Goal: Transaction & Acquisition: Purchase product/service

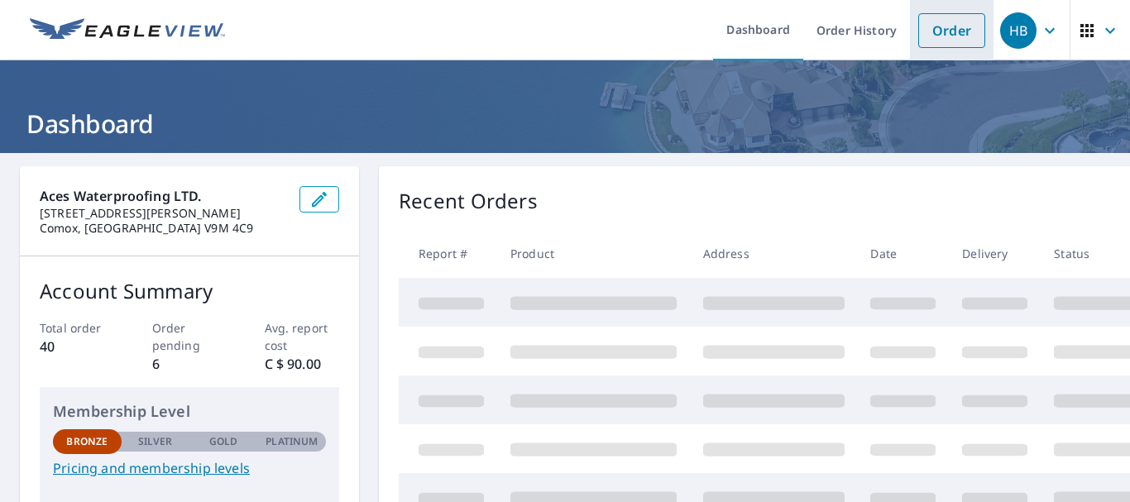
click at [970, 24] on link "Order" at bounding box center [951, 30] width 67 height 35
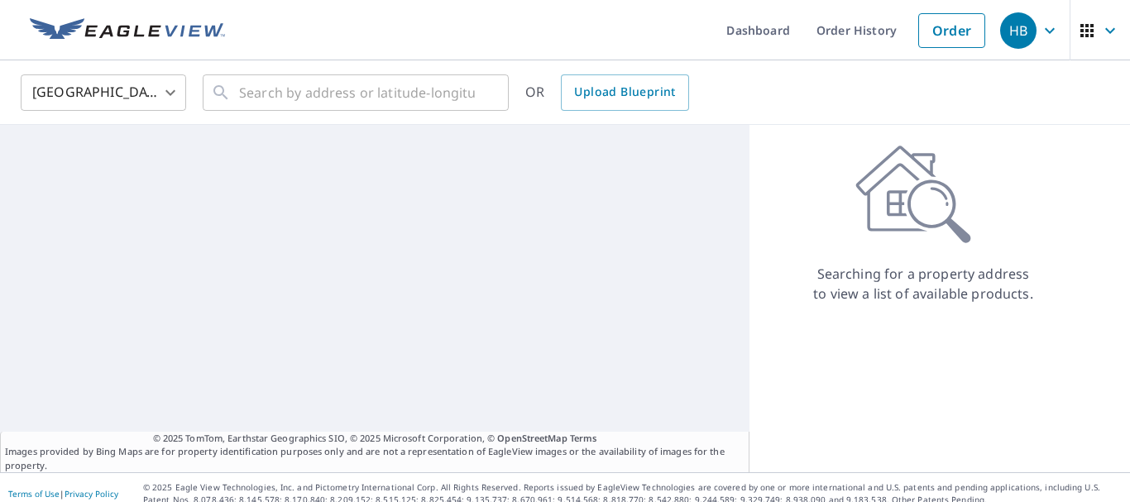
click at [146, 93] on body "HB HB Dashboard Order History Order HB United States [GEOGRAPHIC_DATA] ​ ​ OR U…" at bounding box center [565, 251] width 1130 height 502
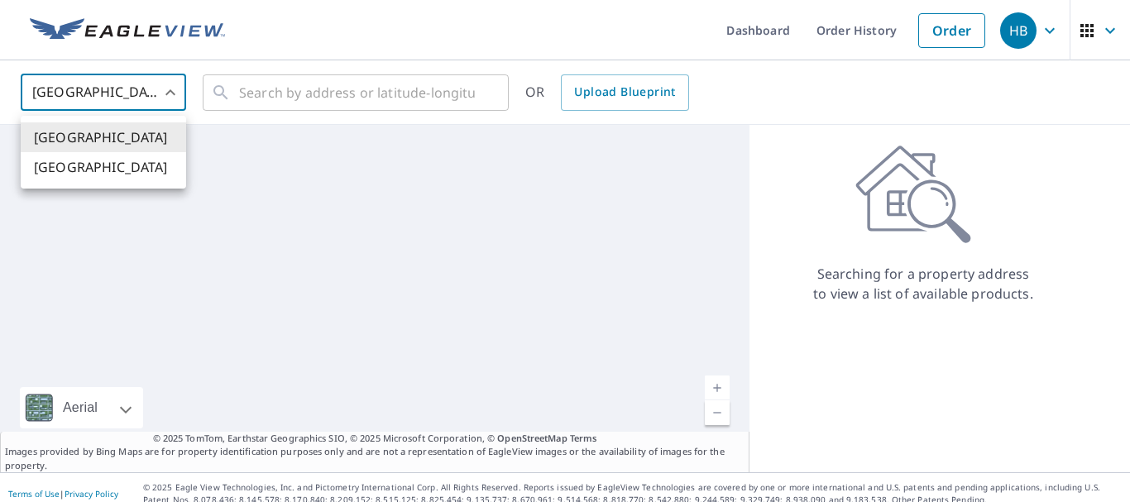
click at [88, 162] on li "[GEOGRAPHIC_DATA]" at bounding box center [103, 167] width 165 height 30
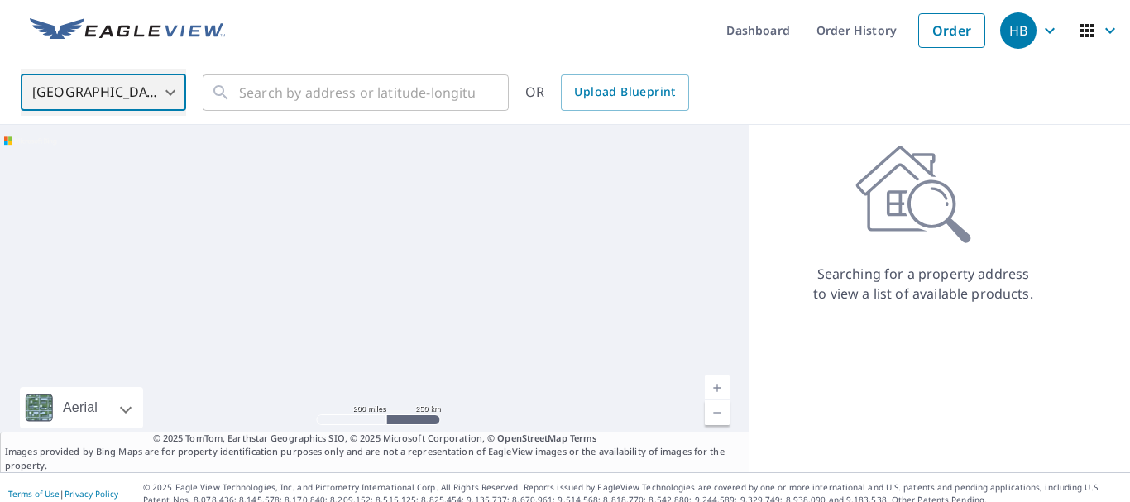
type input "CA"
click at [297, 89] on div "[GEOGRAPHIC_DATA] [GEOGRAPHIC_DATA]" at bounding box center [565, 251] width 1130 height 502
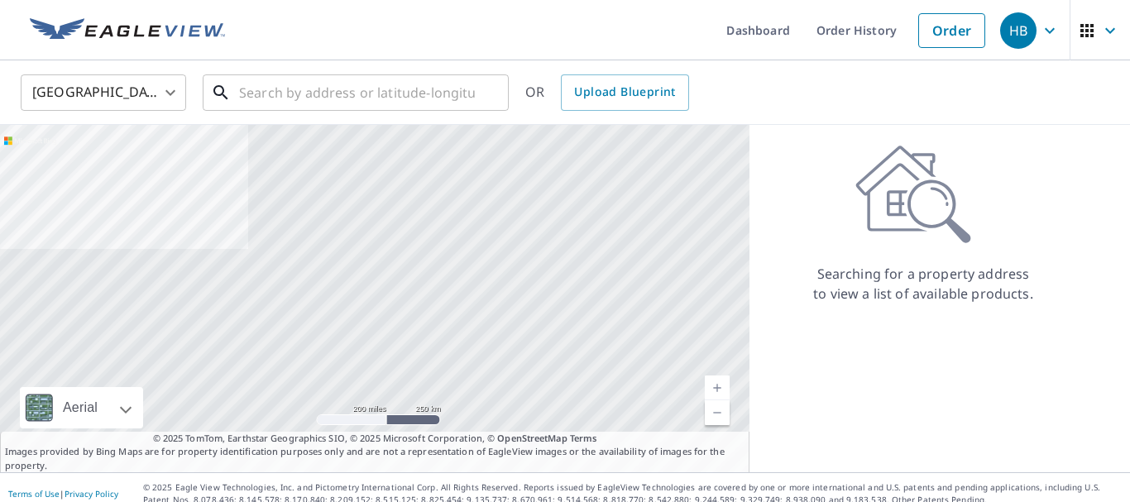
click at [297, 89] on input "text" at bounding box center [357, 92] width 236 height 46
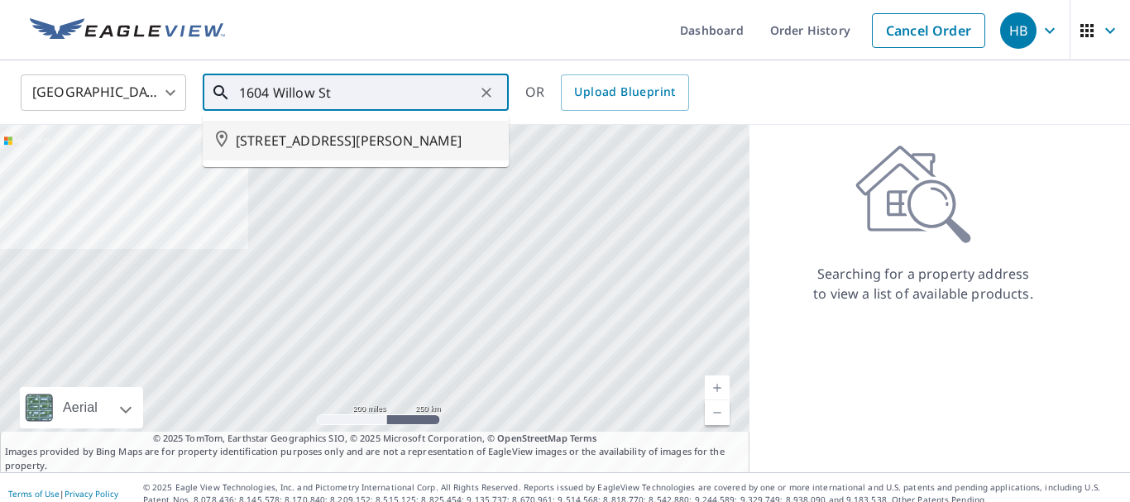
click at [304, 143] on span "[STREET_ADDRESS][PERSON_NAME]" at bounding box center [366, 141] width 260 height 20
type input "[STREET_ADDRESS][PERSON_NAME]"
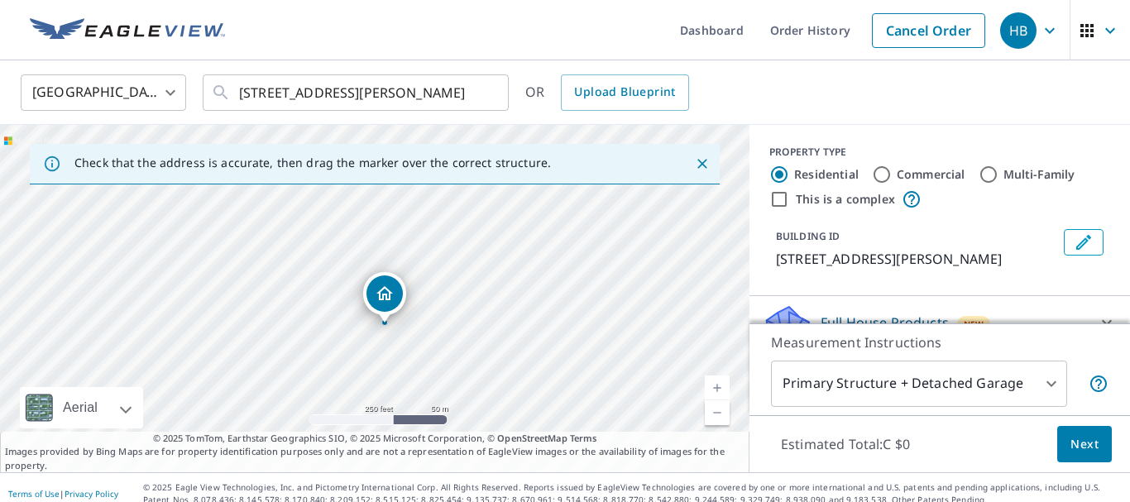
drag, startPoint x: 378, startPoint y: 254, endPoint x: 388, endPoint y: 281, distance: 29.0
click at [388, 281] on div "[STREET_ADDRESS][PERSON_NAME]" at bounding box center [375, 298] width 750 height 347
click at [1072, 448] on span "Next" at bounding box center [1085, 444] width 28 height 21
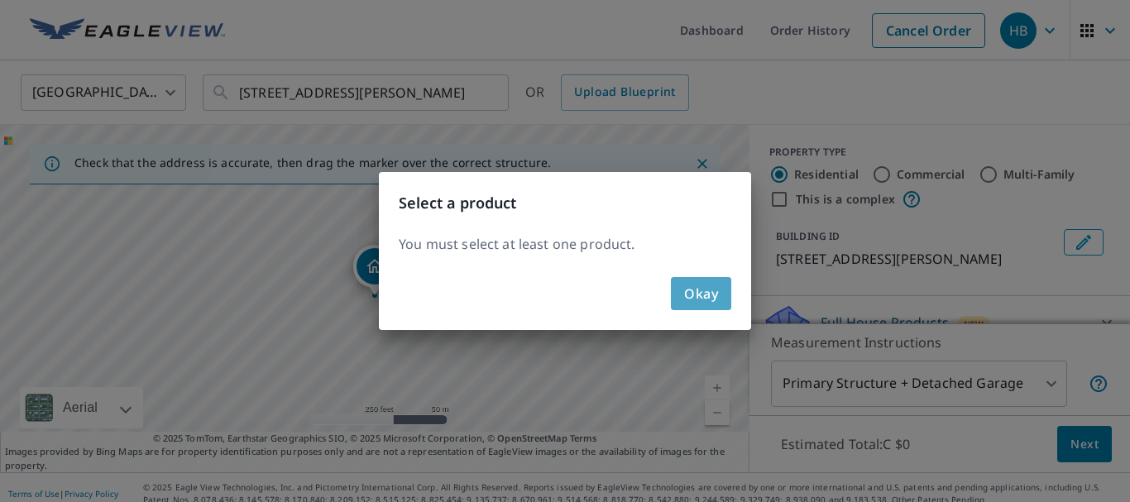
click at [684, 280] on button "Okay" at bounding box center [701, 293] width 60 height 33
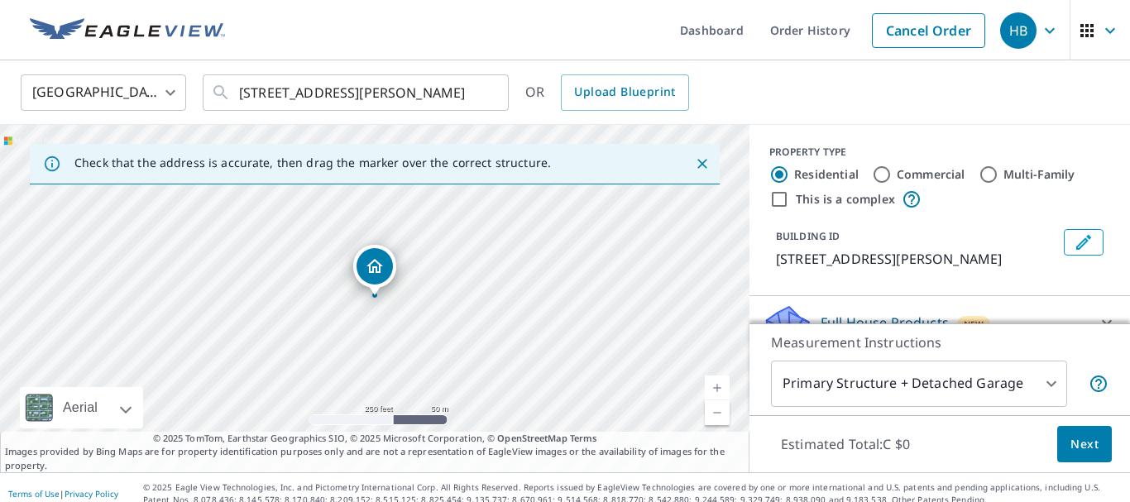
scroll to position [12, 0]
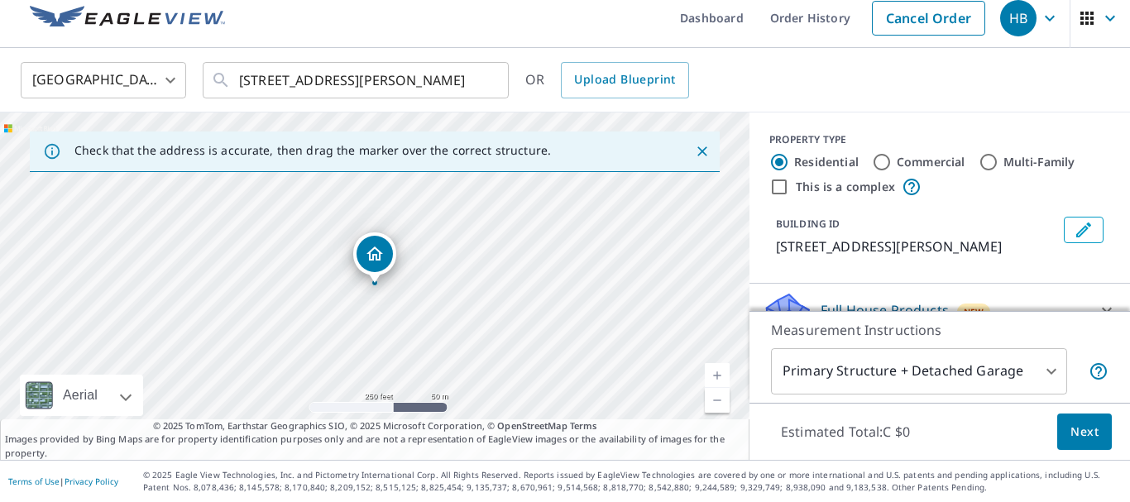
click at [895, 359] on body "HB HB Dashboard Order History Cancel Order HB Canada [GEOGRAPHIC_DATA] ​ [STREE…" at bounding box center [565, 251] width 1130 height 502
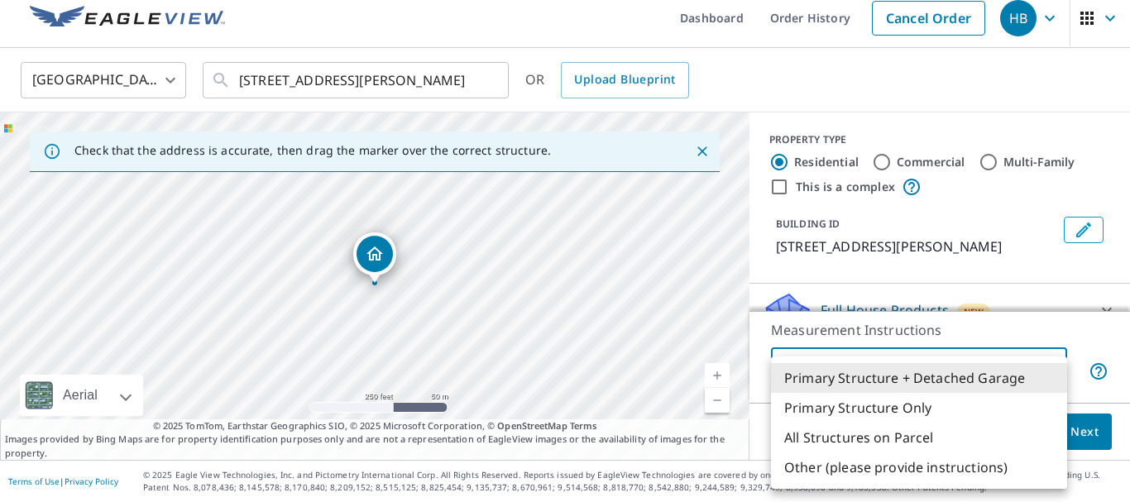
click at [895, 359] on ul "Primary Structure + Detached Garage Primary Structure Only All Structures on Pa…" at bounding box center [919, 423] width 296 height 132
click at [988, 259] on div at bounding box center [565, 251] width 1130 height 502
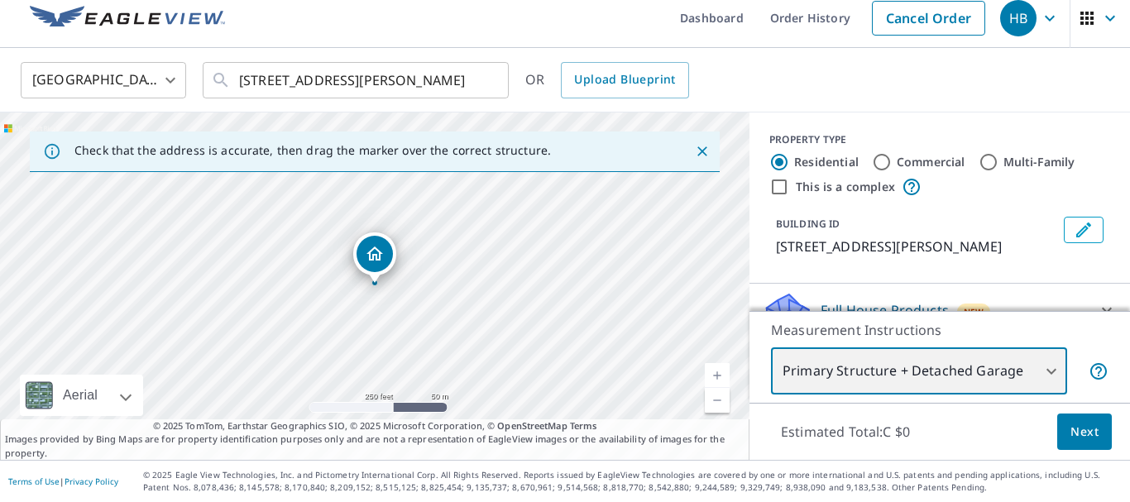
scroll to position [208, 0]
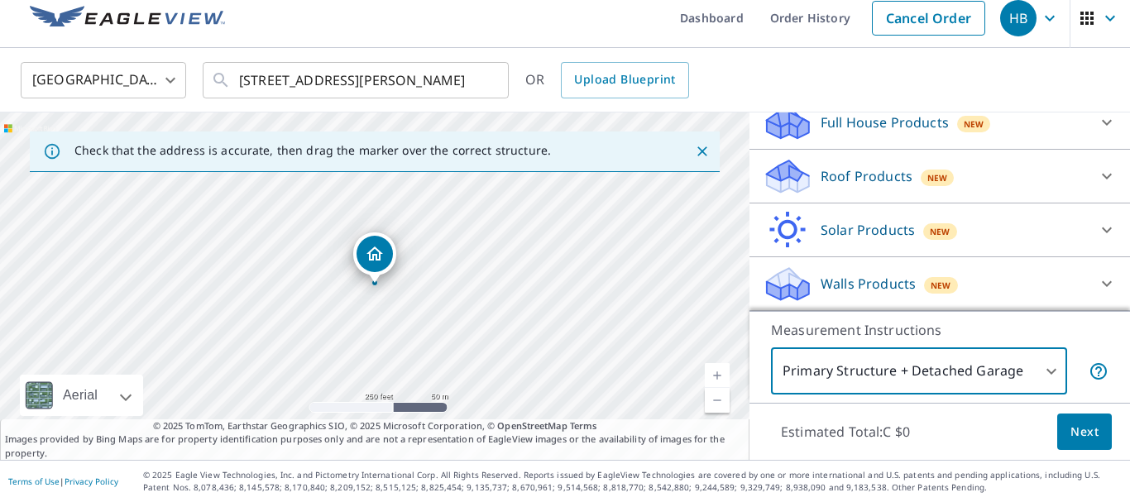
click at [840, 163] on div "Roof Products New" at bounding box center [925, 176] width 324 height 39
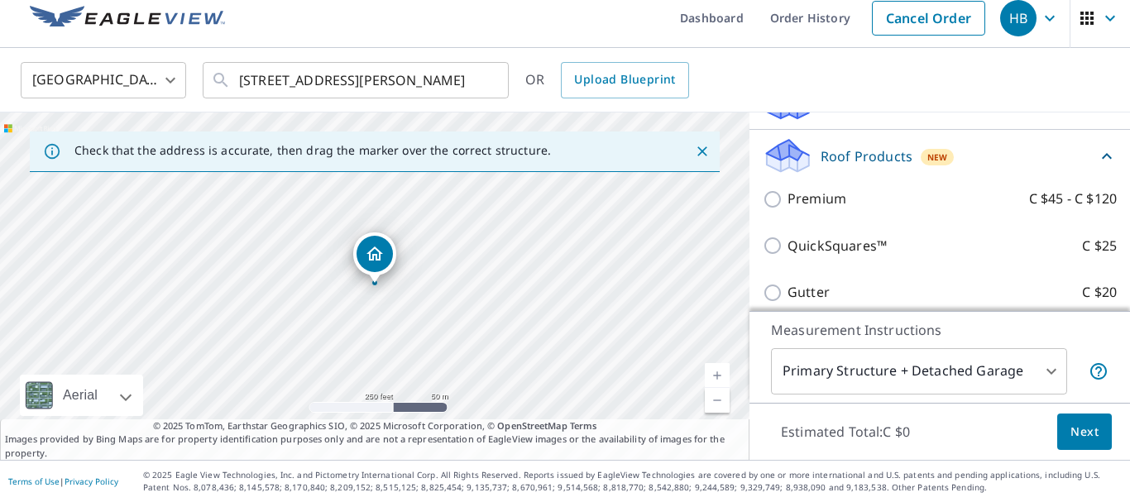
scroll to position [207, 0]
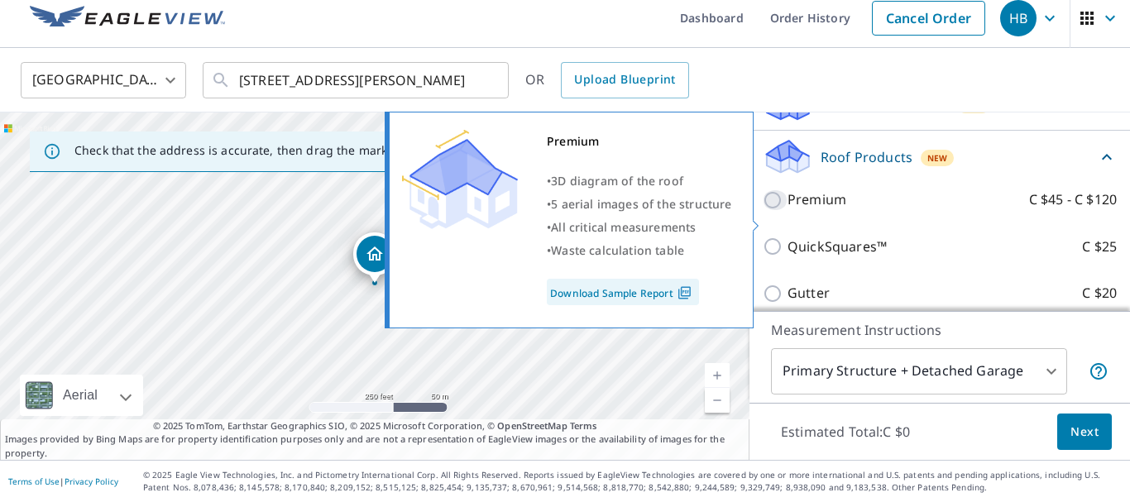
click at [778, 210] on input "Premium C $45 - C $120" at bounding box center [775, 200] width 25 height 20
checkbox input "true"
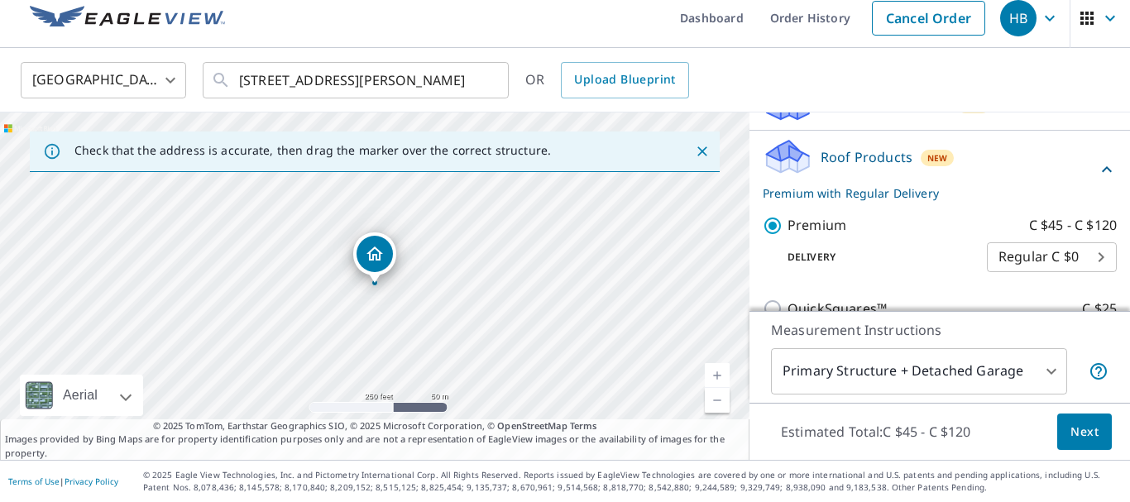
click at [1086, 429] on span "Next" at bounding box center [1085, 432] width 28 height 21
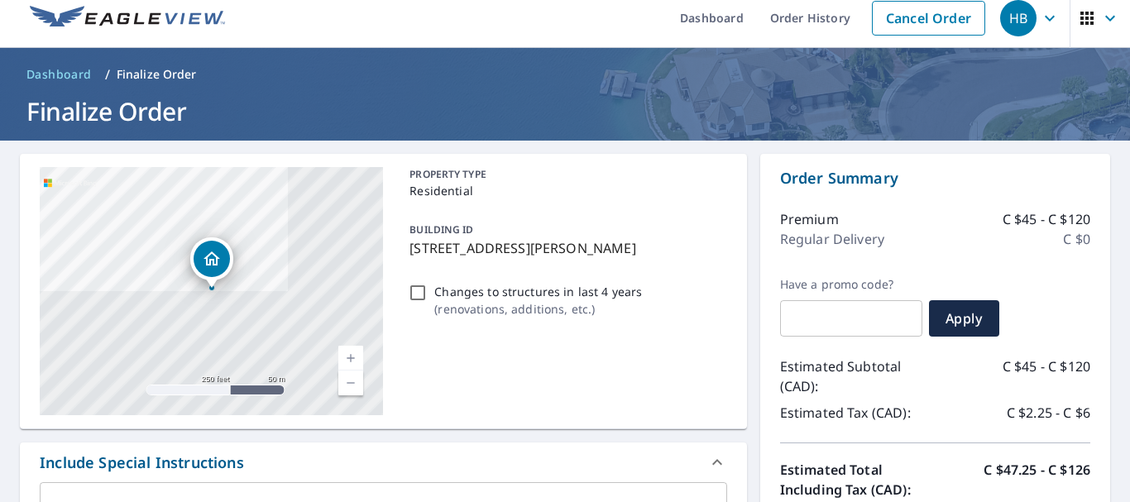
click at [420, 291] on input "Changes to structures in last 4 years ( renovations, additions, etc. )" at bounding box center [418, 293] width 20 height 20
checkbox input "true"
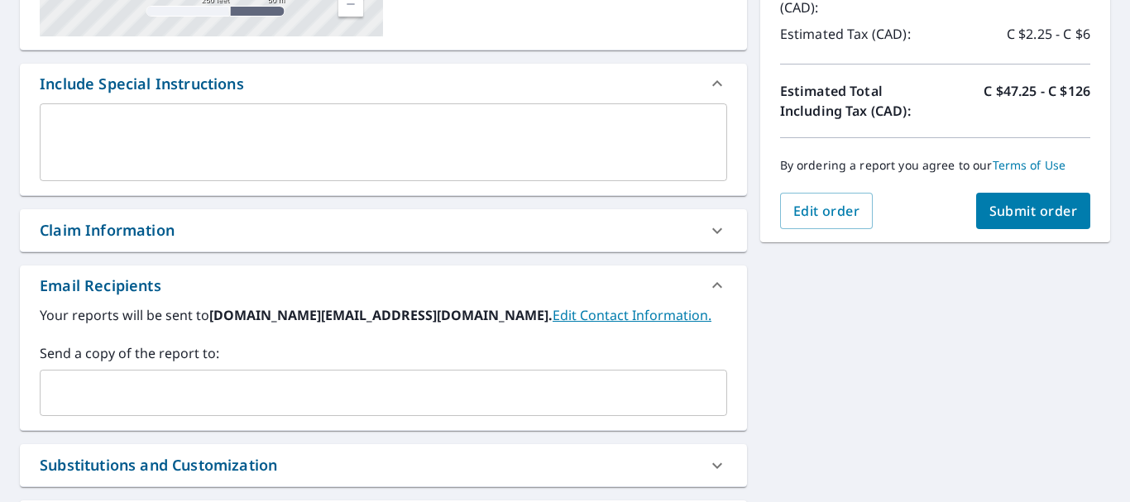
scroll to position [392, 0]
click at [1040, 220] on button "Submit order" at bounding box center [1033, 210] width 115 height 36
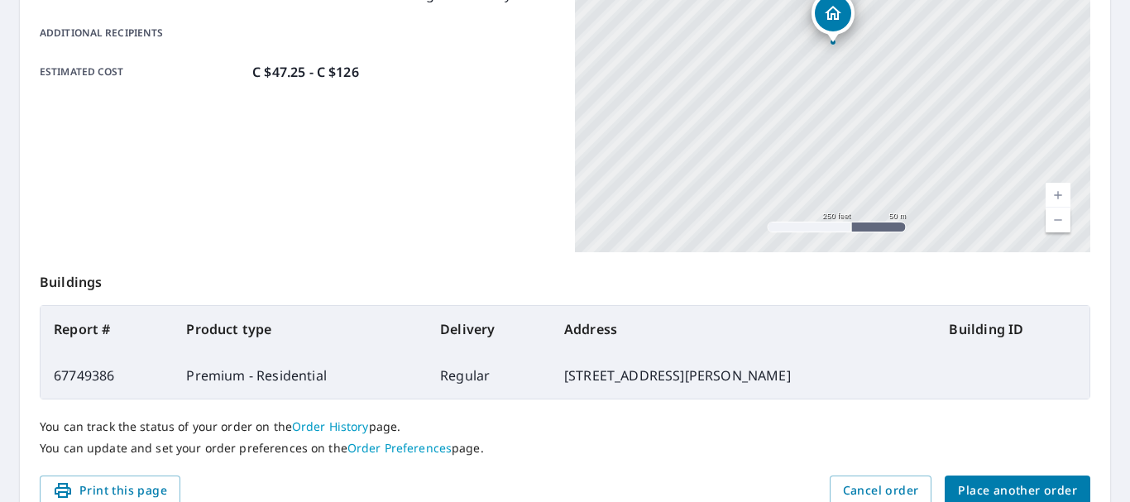
click at [1066, 492] on span "Place another order" at bounding box center [1017, 491] width 119 height 21
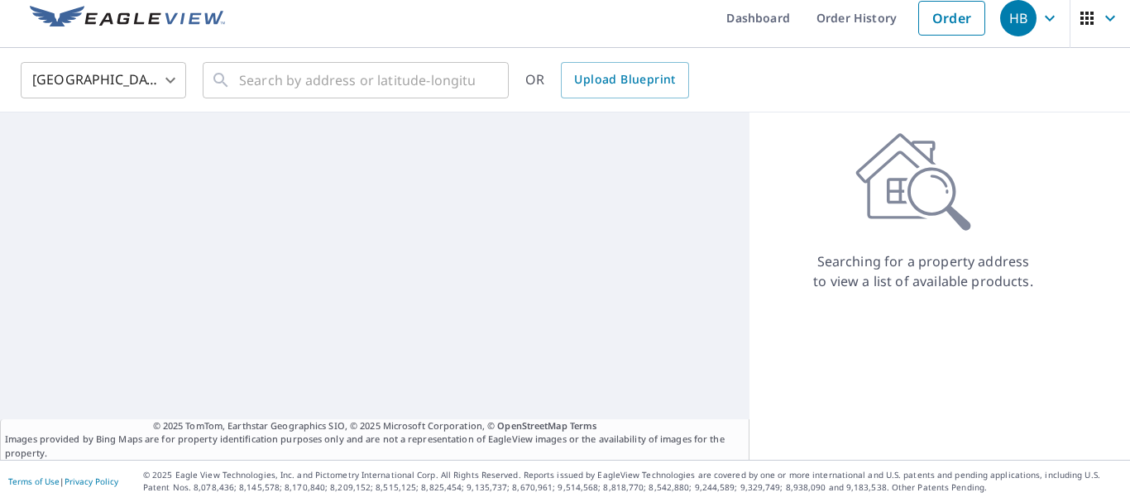
scroll to position [12, 0]
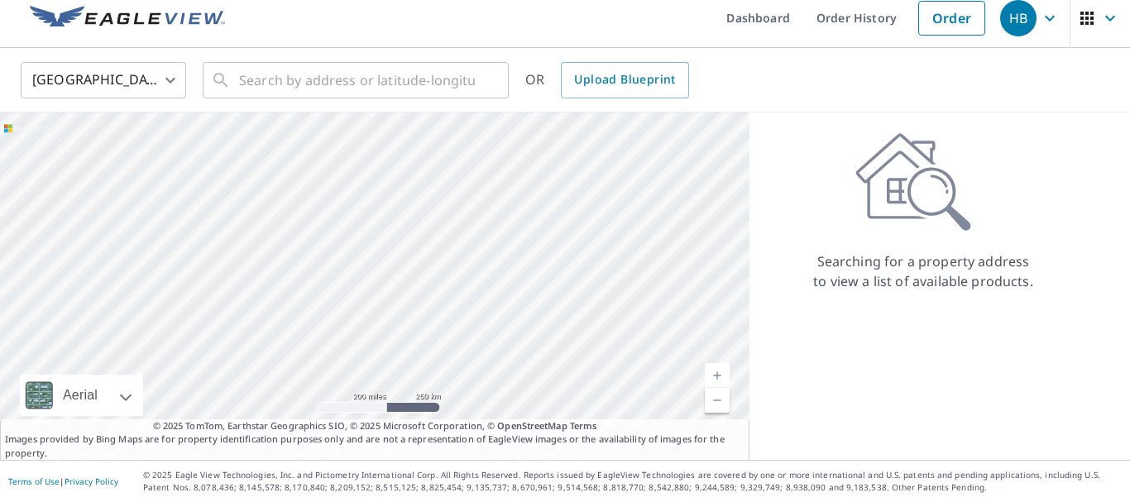
click at [147, 96] on body "HB HB Dashboard Order History Order HB United States US ​ ​ OR Upload Blueprint…" at bounding box center [565, 251] width 1130 height 502
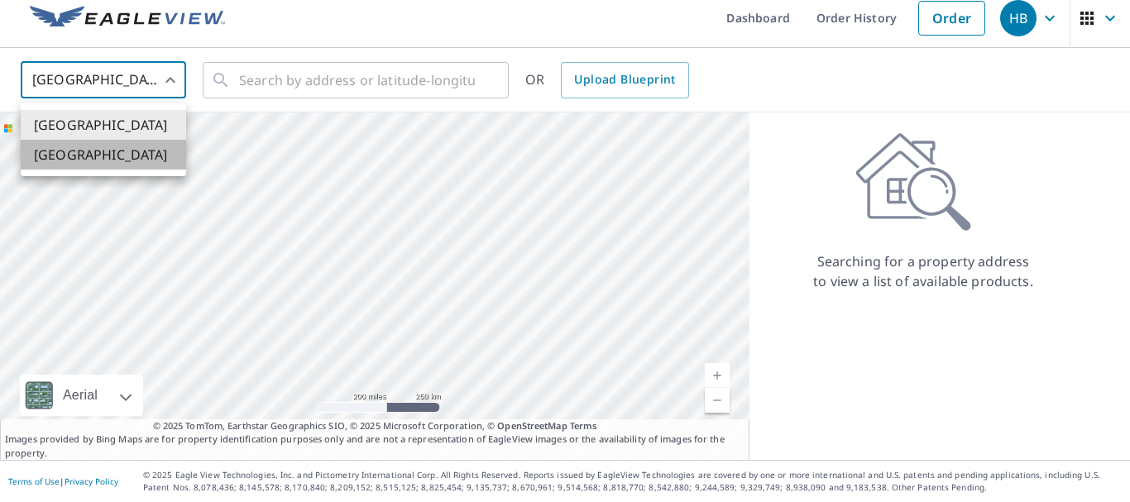
click at [124, 168] on li "[GEOGRAPHIC_DATA]" at bounding box center [103, 155] width 165 height 30
type input "CA"
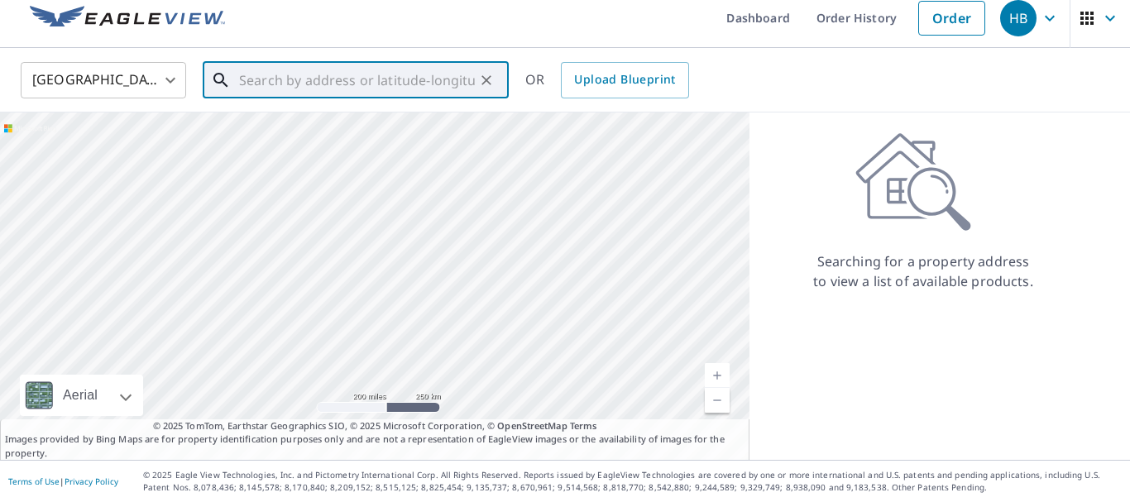
click at [294, 73] on input "text" at bounding box center [357, 80] width 236 height 46
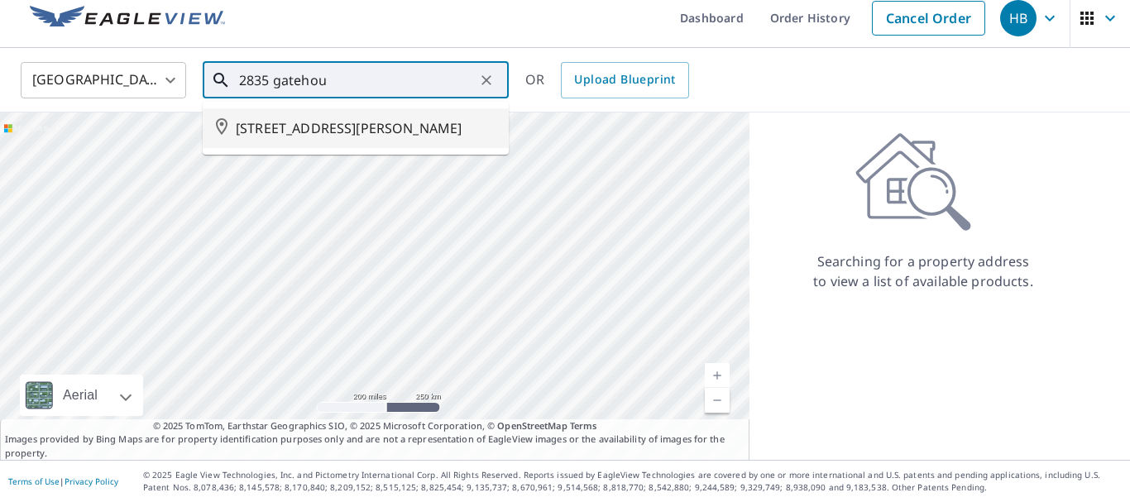
click at [302, 117] on li "[STREET_ADDRESS][PERSON_NAME]" at bounding box center [356, 128] width 306 height 40
type input "[STREET_ADDRESS][PERSON_NAME]"
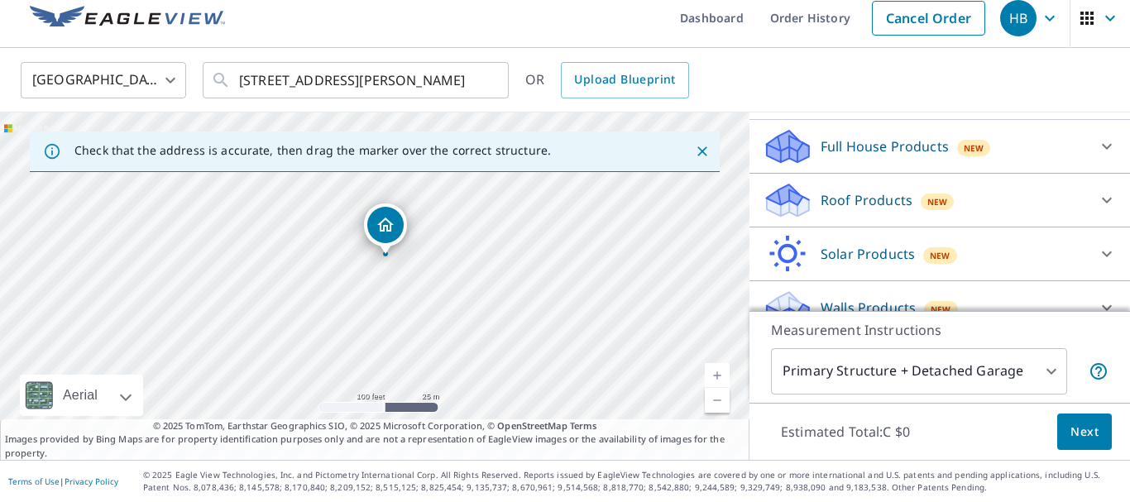
scroll to position [165, 0]
click at [849, 209] on p "Roof Products" at bounding box center [867, 199] width 92 height 20
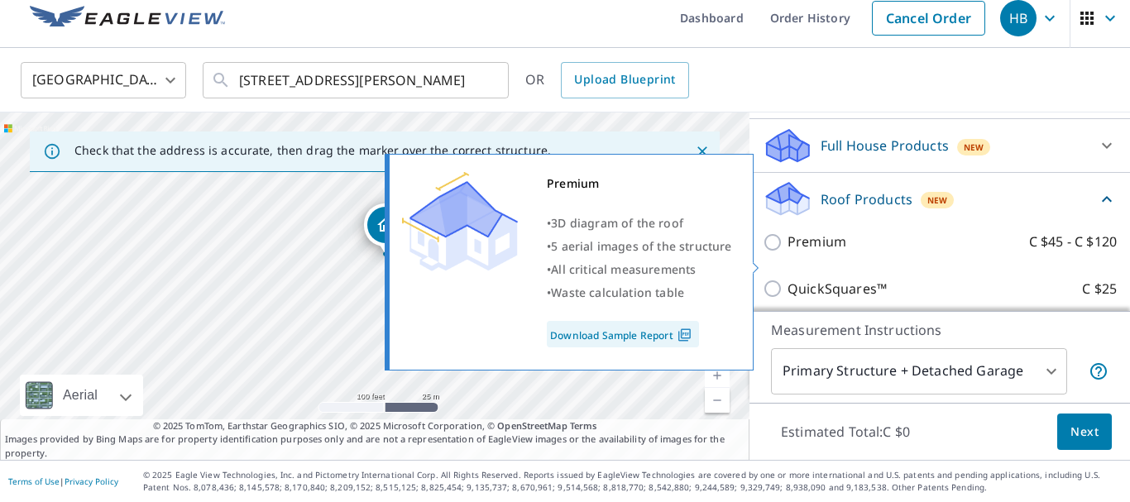
click at [805, 252] on p "Premium" at bounding box center [817, 242] width 59 height 21
click at [788, 252] on input "Premium C $45 - C $120" at bounding box center [775, 242] width 25 height 20
checkbox input "true"
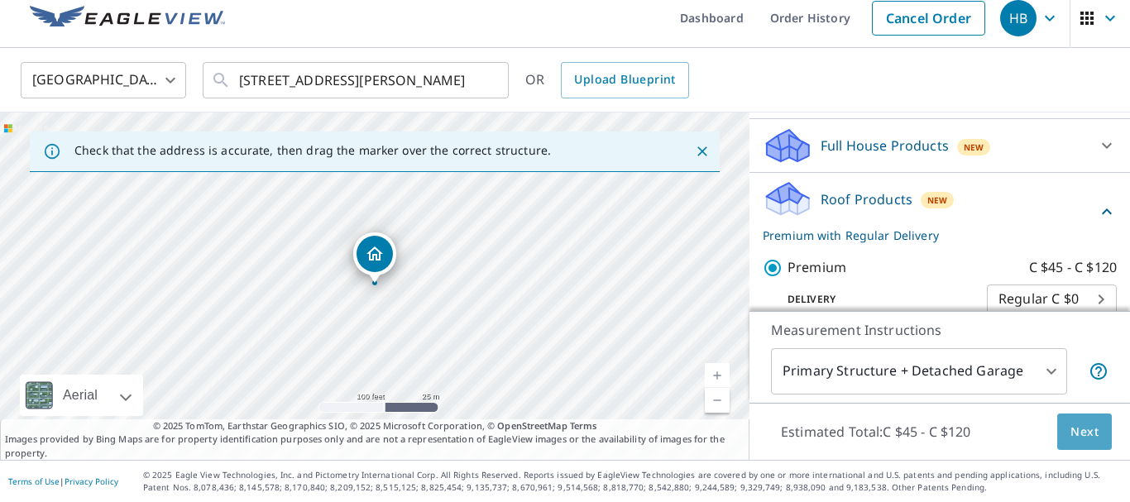
click at [1090, 448] on button "Next" at bounding box center [1084, 432] width 55 height 37
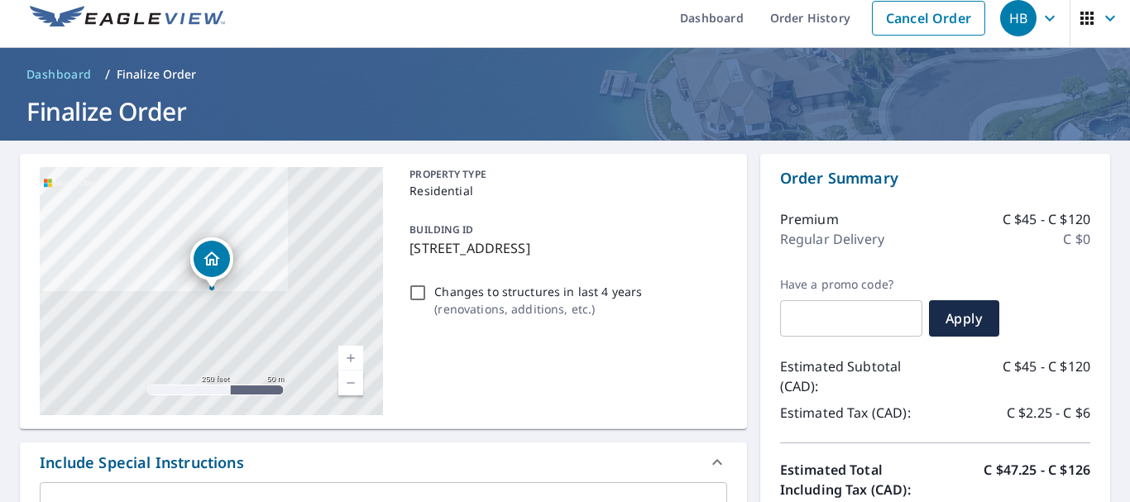
scroll to position [239, 0]
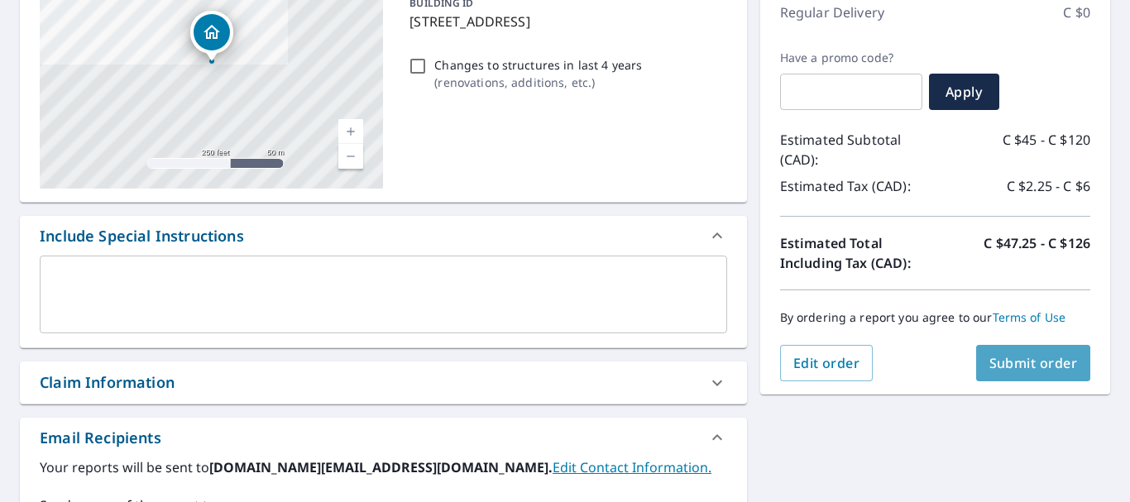
click at [1025, 361] on span "Submit order" at bounding box center [1033, 363] width 89 height 18
